Goal: Information Seeking & Learning: Learn about a topic

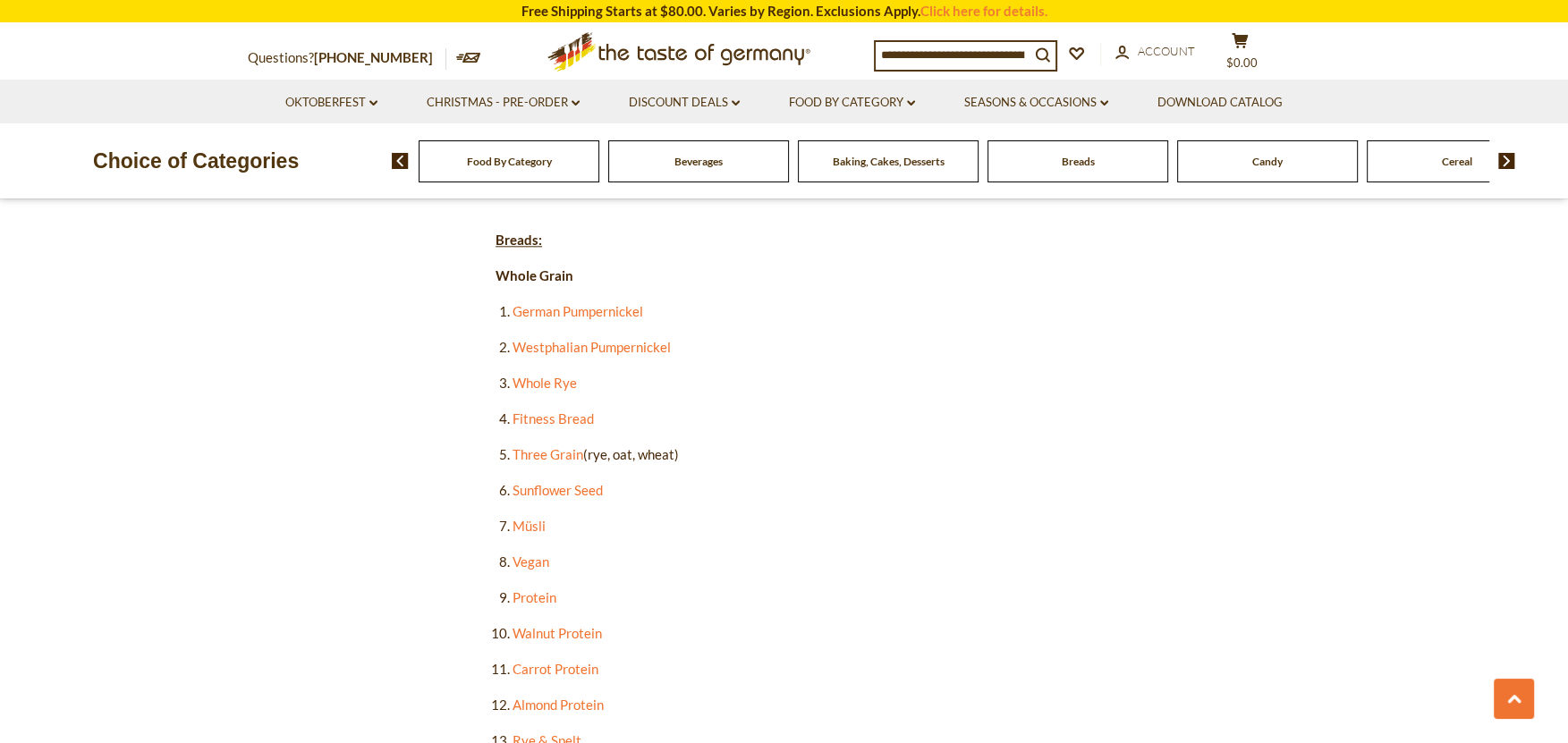
scroll to position [1887, 0]
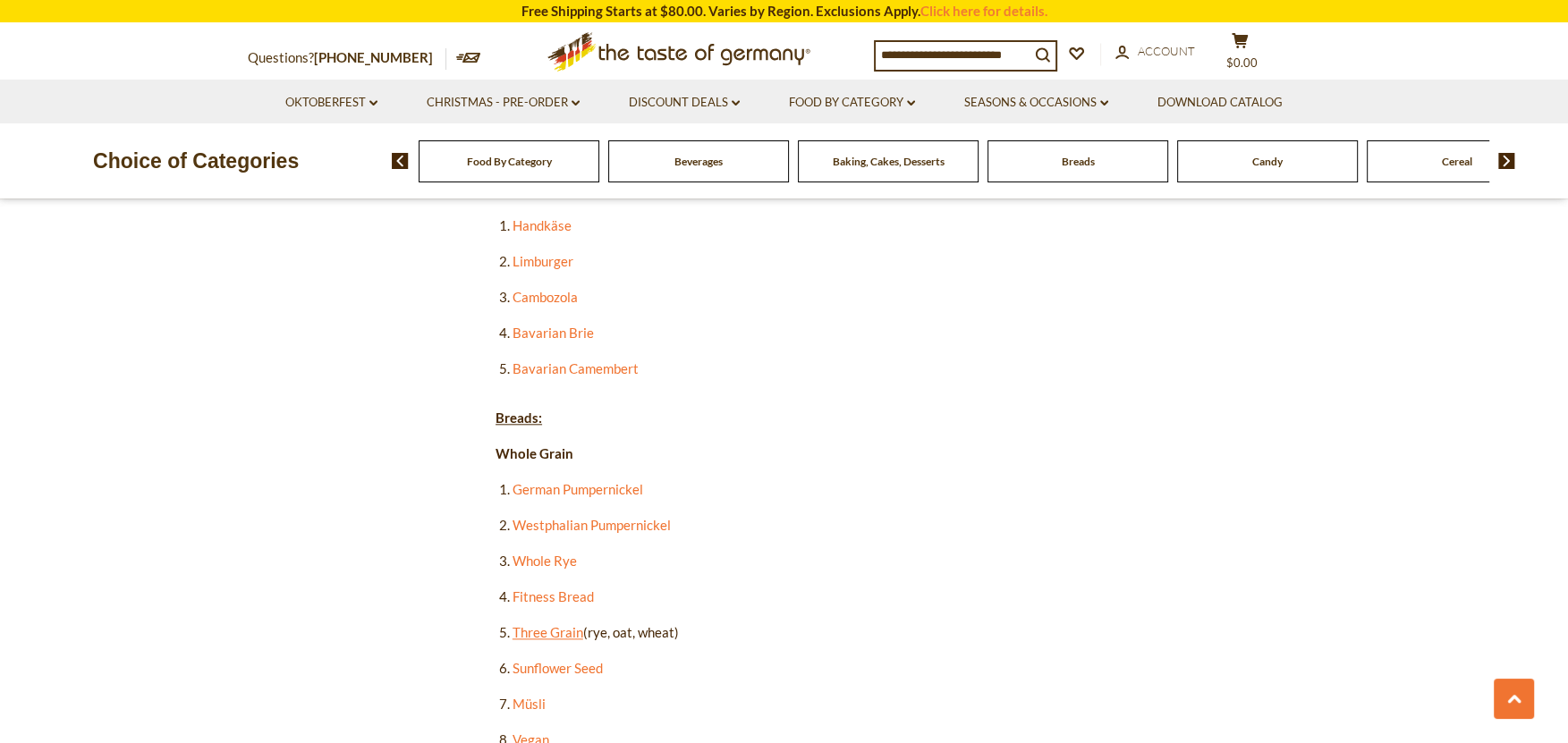
click at [543, 624] on link "Three Grain" at bounding box center [548, 632] width 71 height 16
click at [542, 553] on link "Whole Rye" at bounding box center [544, 561] width 64 height 16
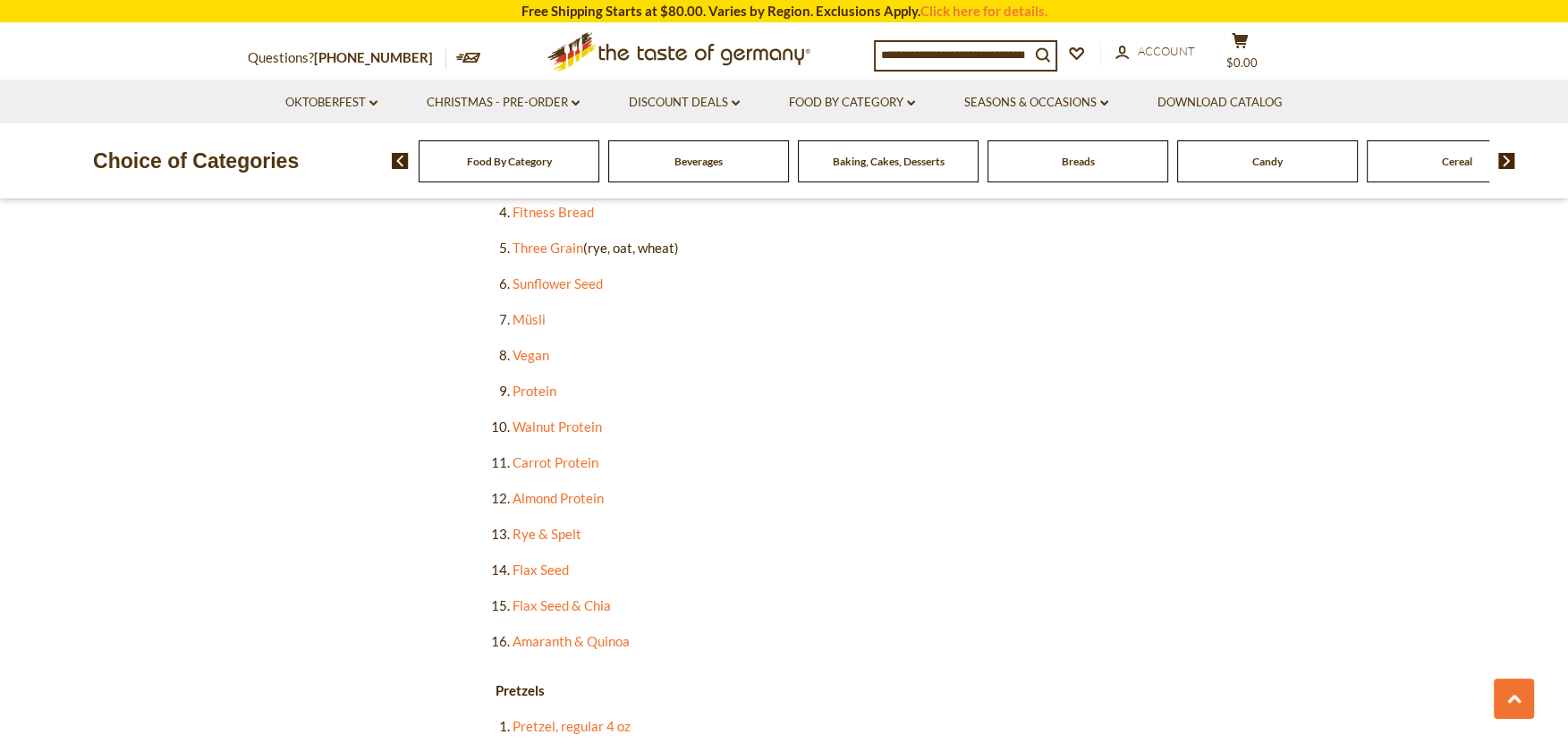
scroll to position [2285, 0]
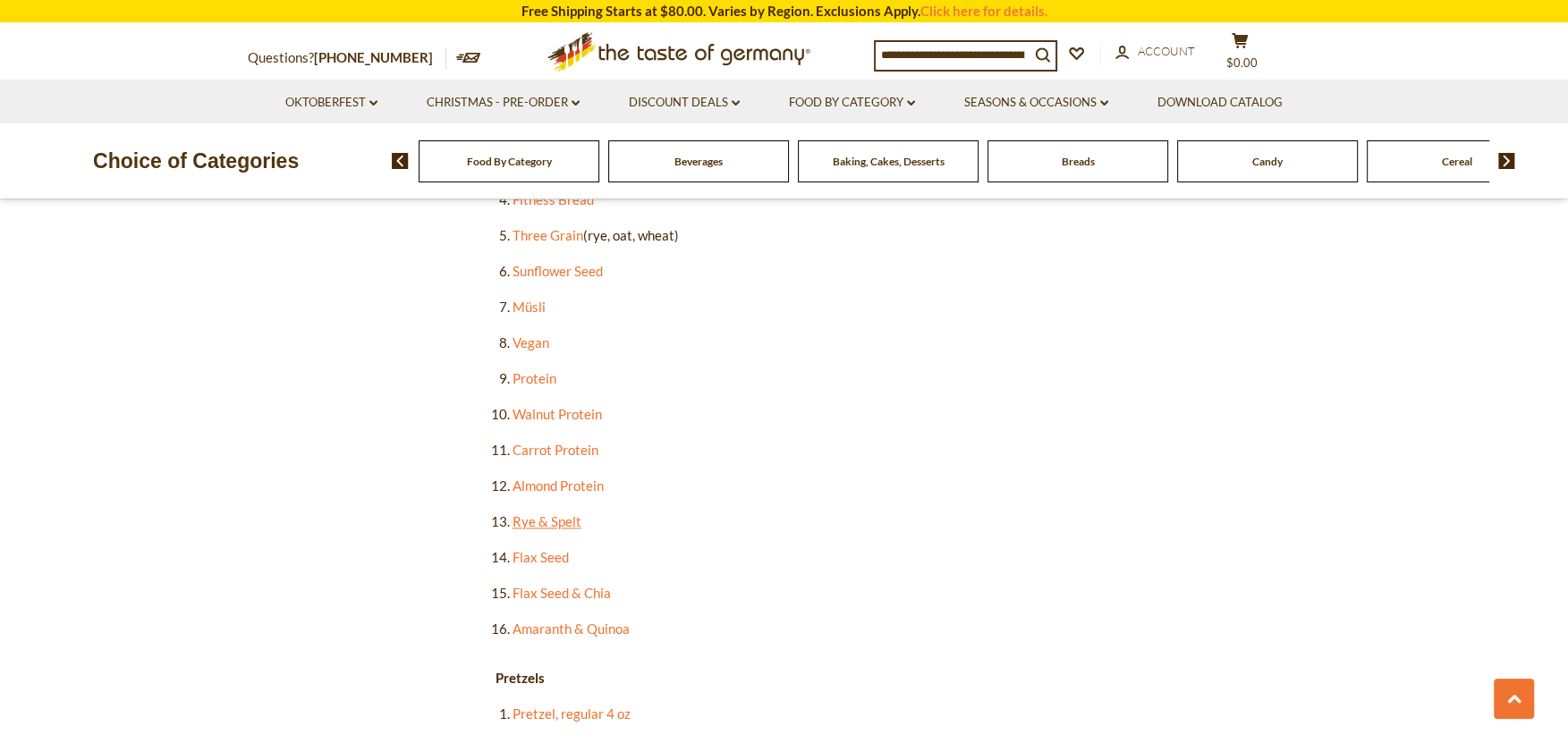
click at [564, 514] on link "Rye & Spelt" at bounding box center [547, 521] width 69 height 16
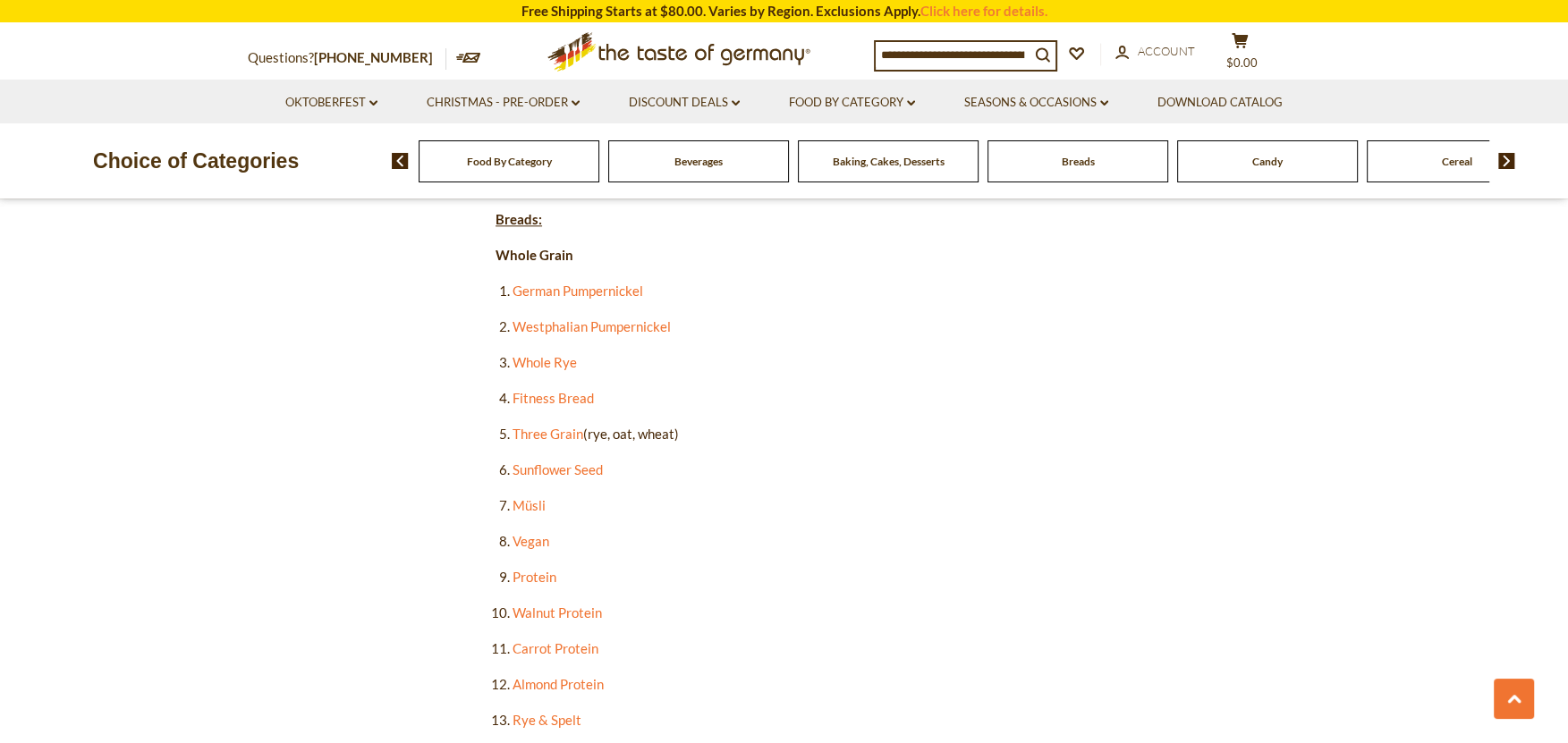
scroll to position [1986, 0]
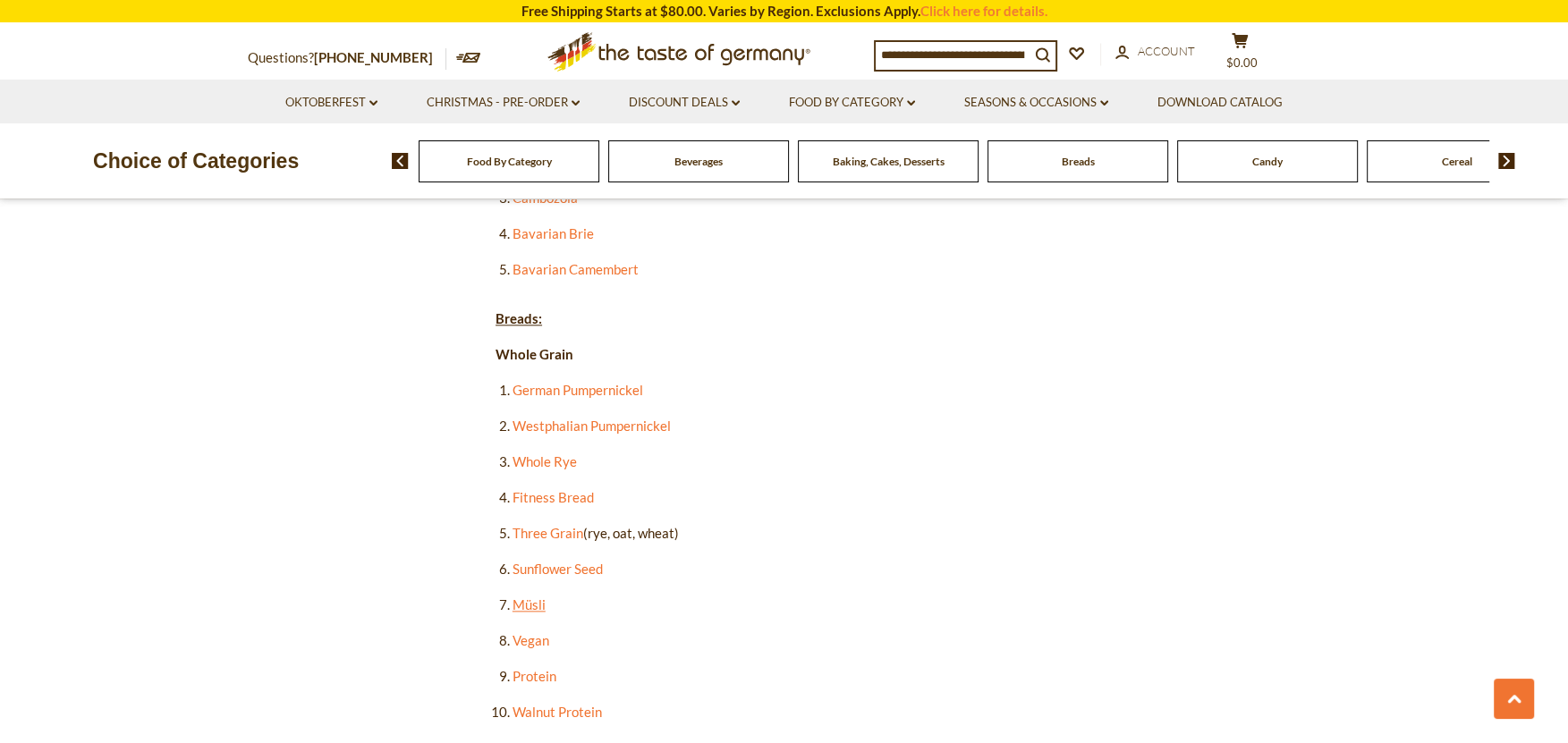
click at [530, 596] on link "Müsli" at bounding box center [529, 604] width 33 height 16
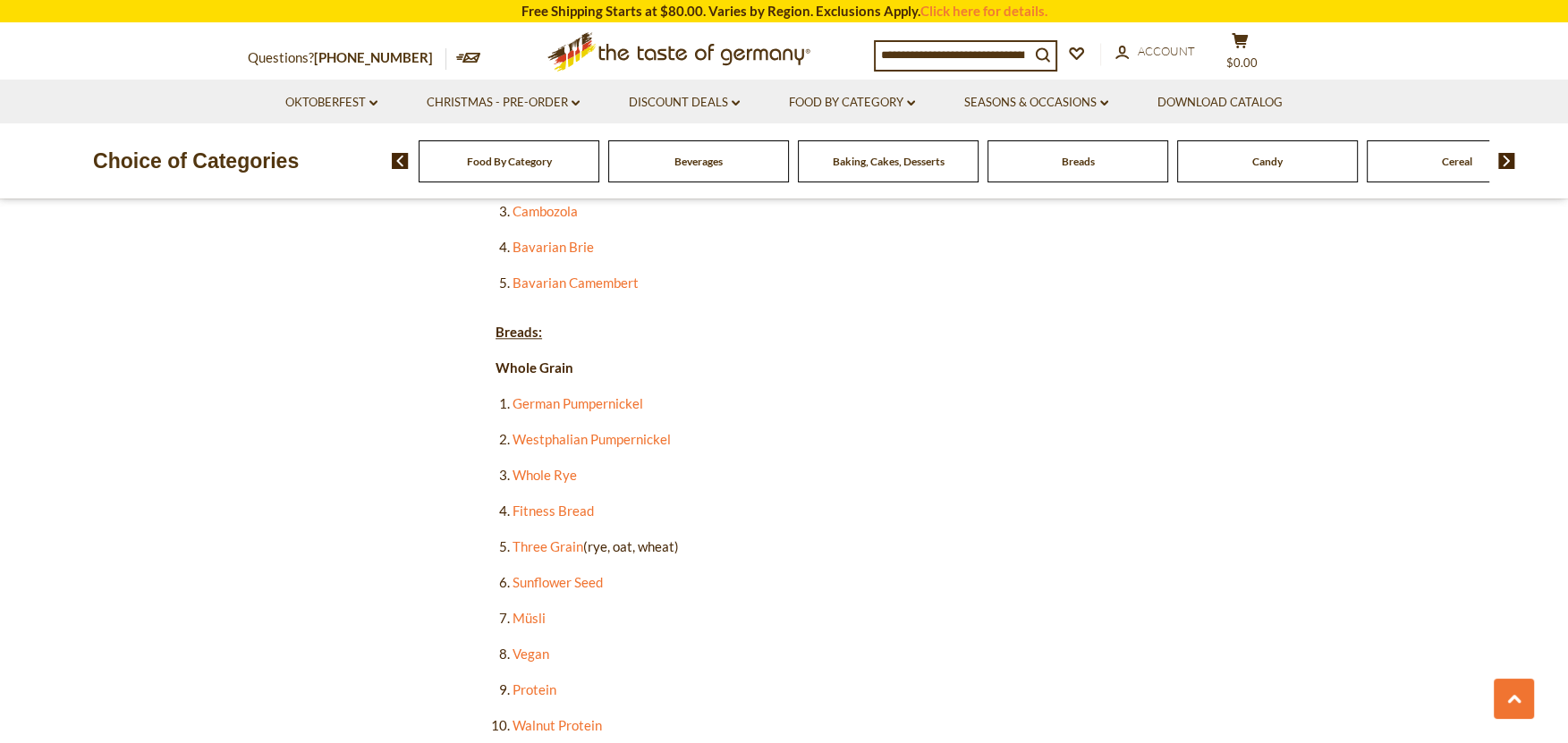
scroll to position [1787, 0]
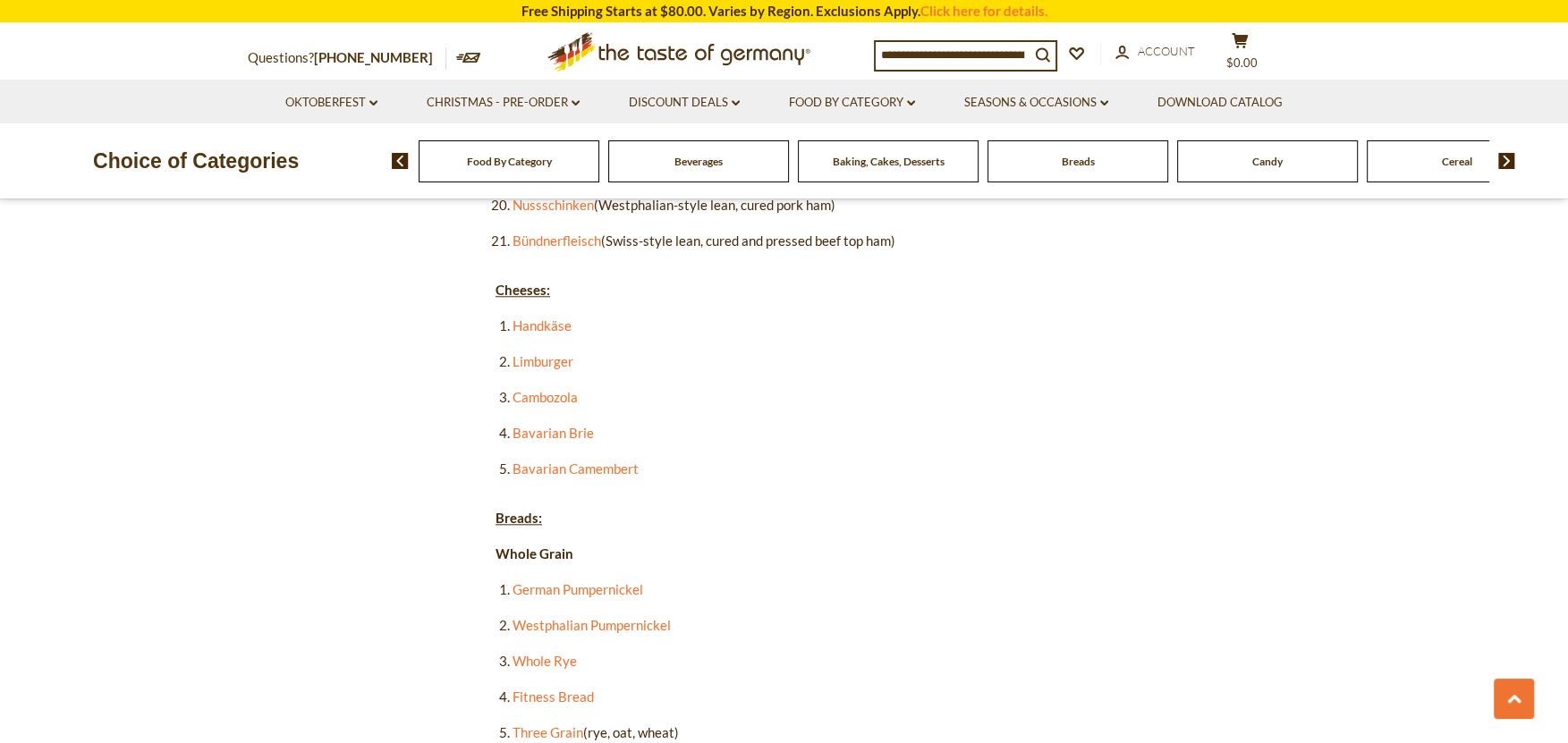
click at [540, 315] on li "Handkäse" at bounding box center [792, 325] width 560 height 22
click at [543, 318] on link "Handkäse" at bounding box center [542, 325] width 59 height 16
click at [539, 353] on link "Limburger" at bounding box center [543, 361] width 60 height 16
click at [540, 389] on link "Cambozola" at bounding box center [545, 396] width 65 height 16
click at [545, 424] on link "Bavarian Brie" at bounding box center [553, 432] width 82 height 16
